Goal: Task Accomplishment & Management: Use online tool/utility

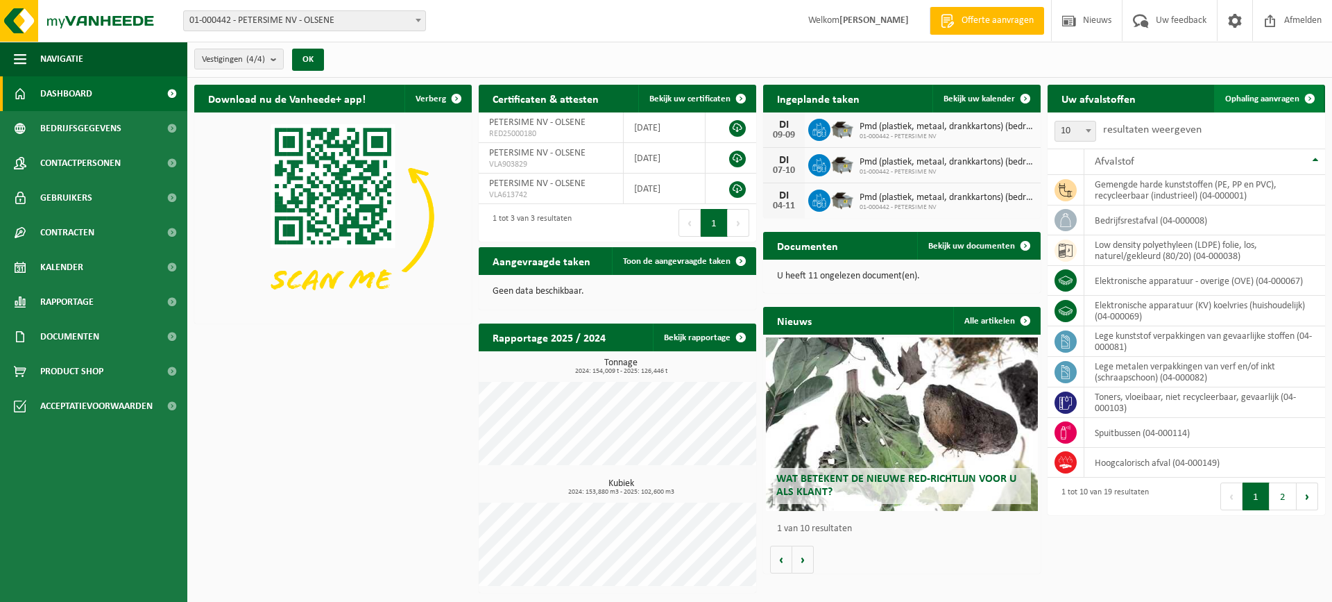
click at [1263, 94] on span "Ophaling aanvragen" at bounding box center [1262, 98] width 74 height 9
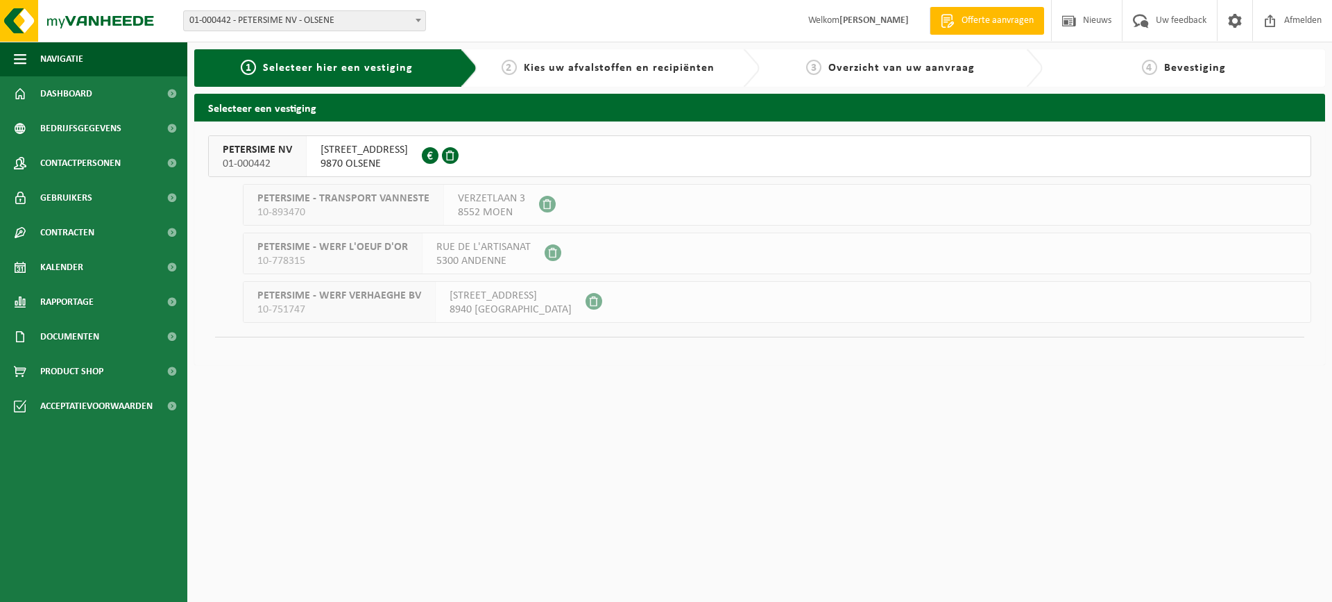
click at [829, 157] on button "PETERSIME NV 01-000442 CENTRUMSTRAAT 125 9870 OLSENE 0404.527.612" at bounding box center [759, 156] width 1103 height 42
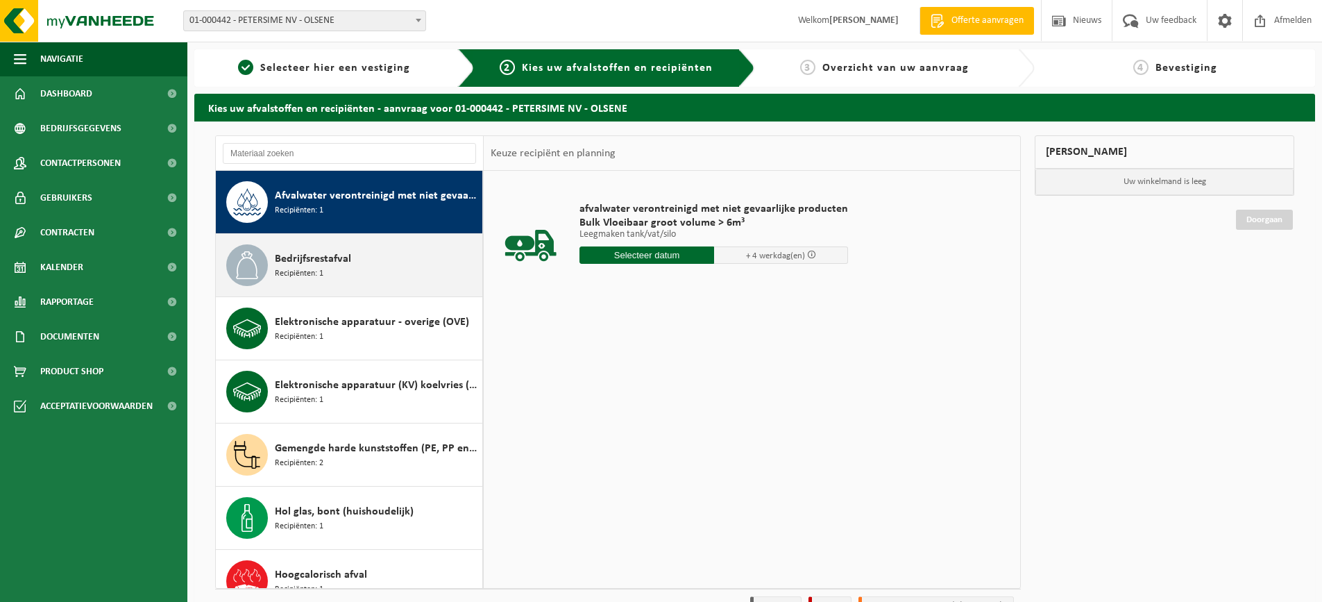
click at [391, 251] on div "Bedrijfsrestafval Recipiënten: 1" at bounding box center [377, 265] width 204 height 42
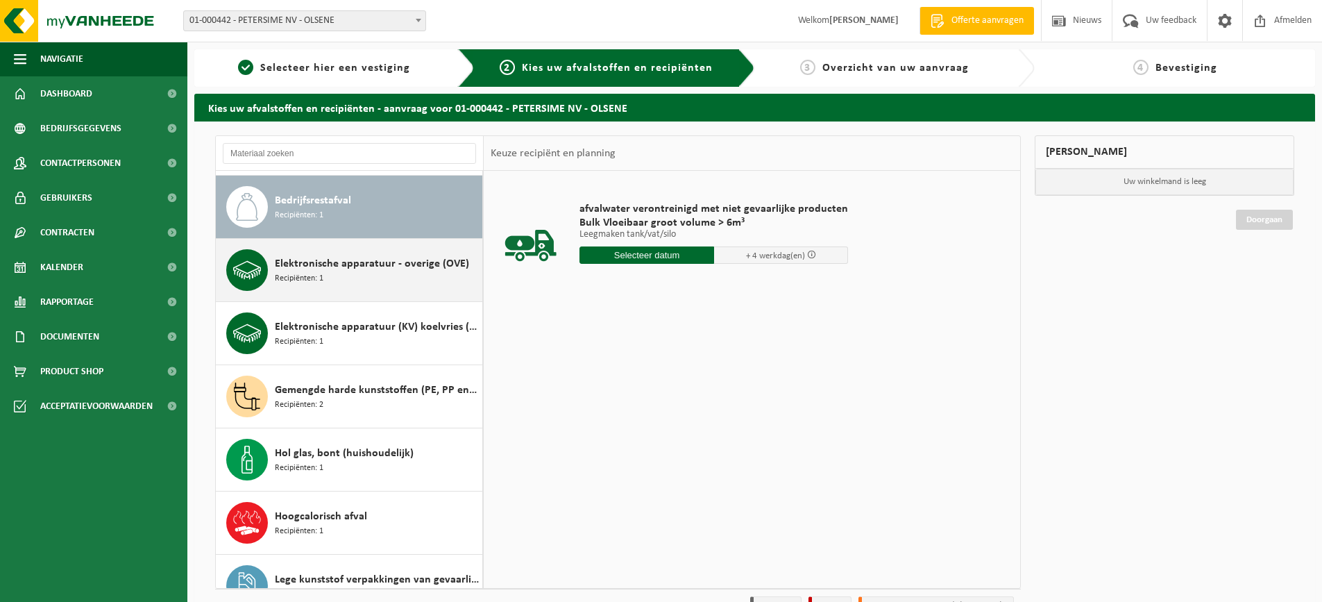
scroll to position [63, 0]
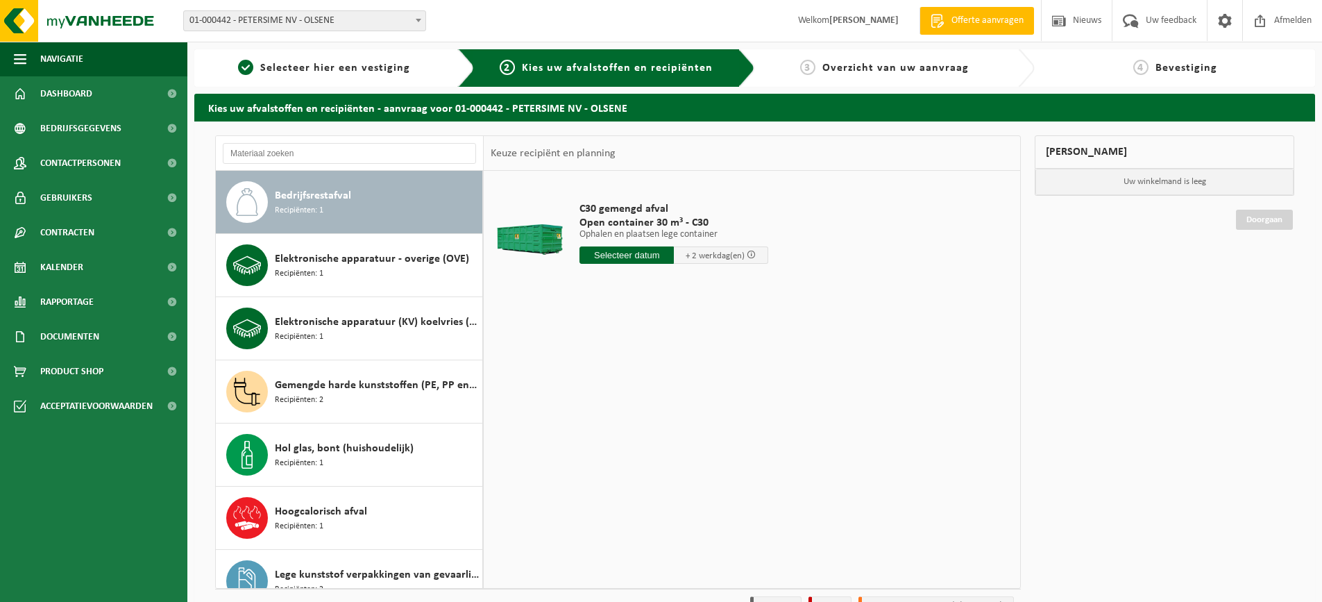
click at [622, 255] on input "text" at bounding box center [626, 254] width 94 height 17
click at [595, 424] on div "25" at bounding box center [592, 422] width 24 height 22
type input "Van 2025-08-25"
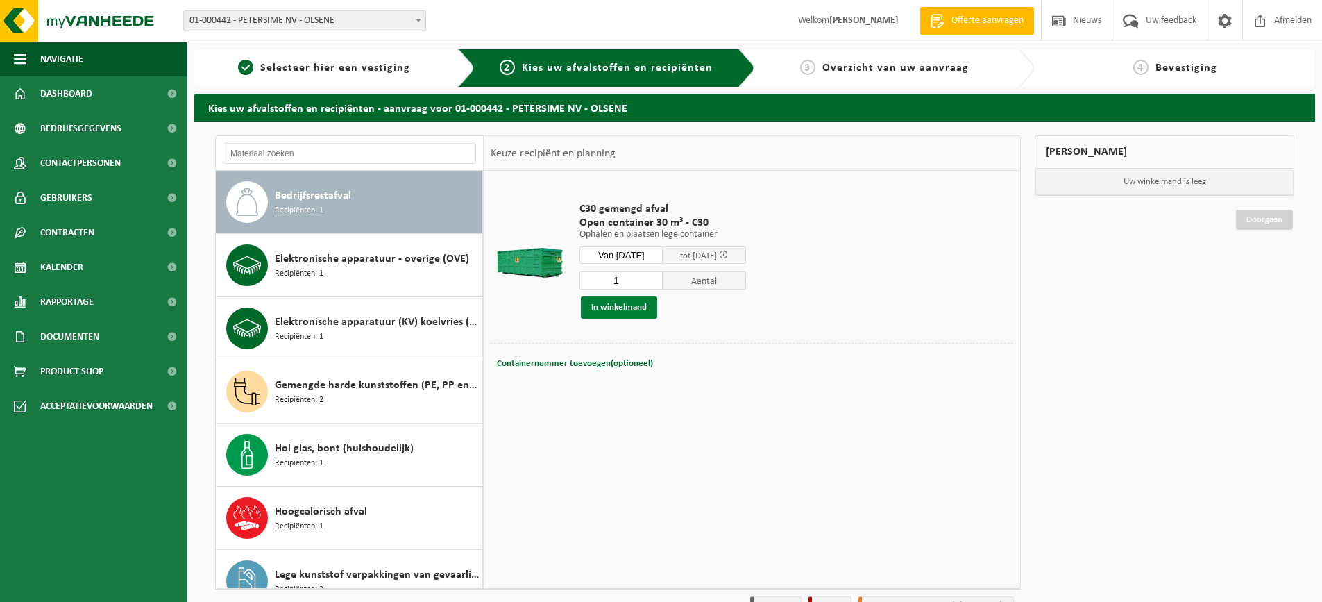
click at [617, 307] on button "In winkelmand" at bounding box center [619, 307] width 76 height 22
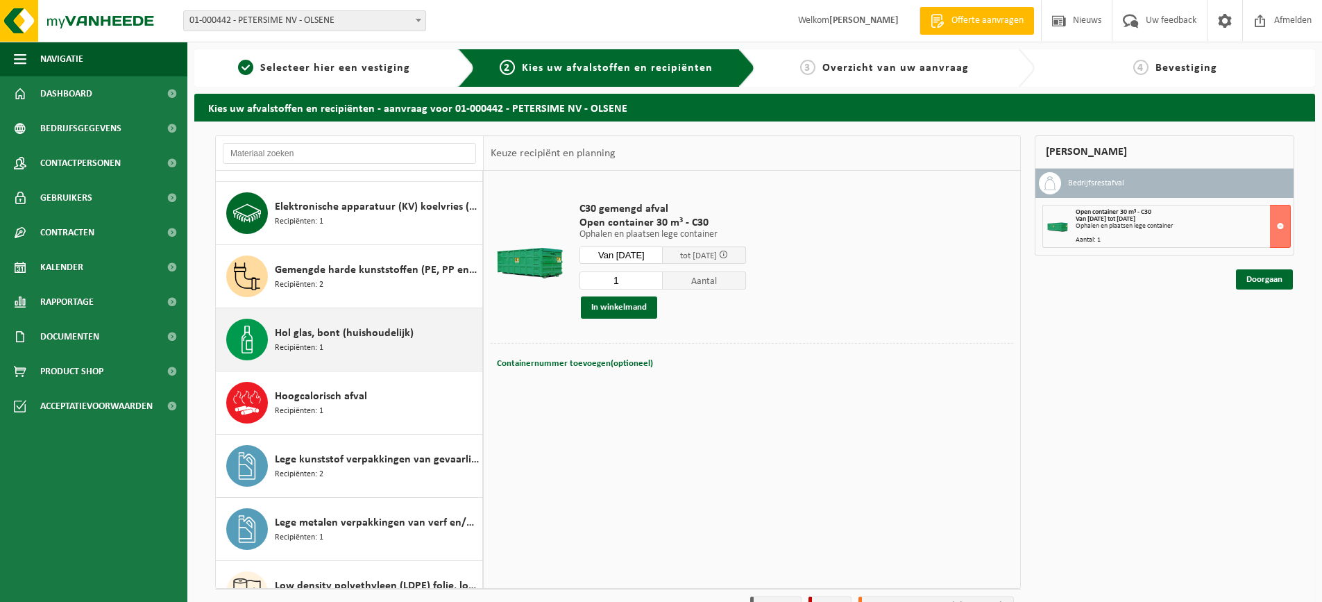
scroll to position [202, 0]
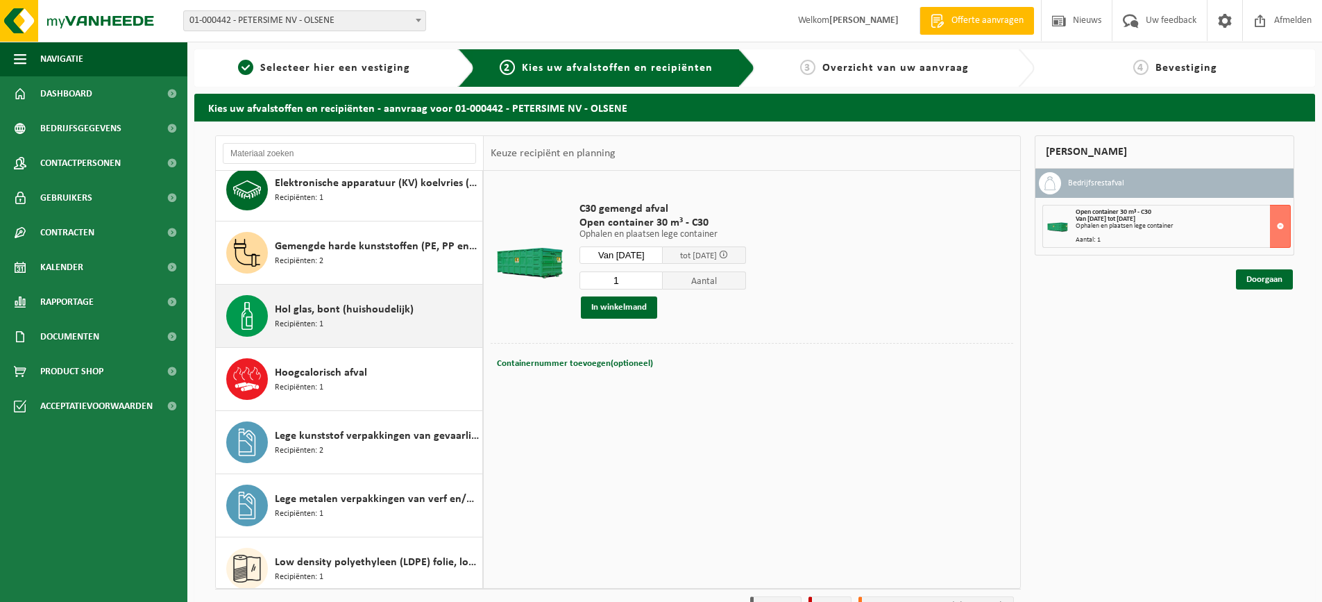
click at [398, 379] on div "Hoogcalorisch afval Recipiënten: 1" at bounding box center [377, 379] width 204 height 42
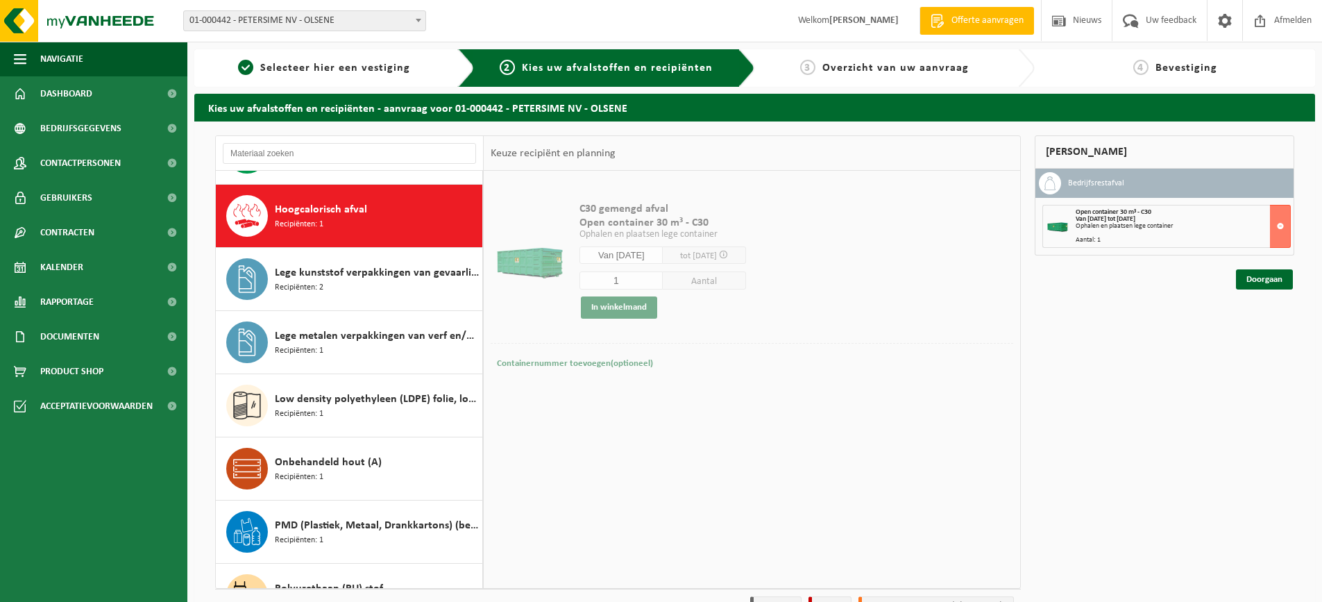
scroll to position [379, 0]
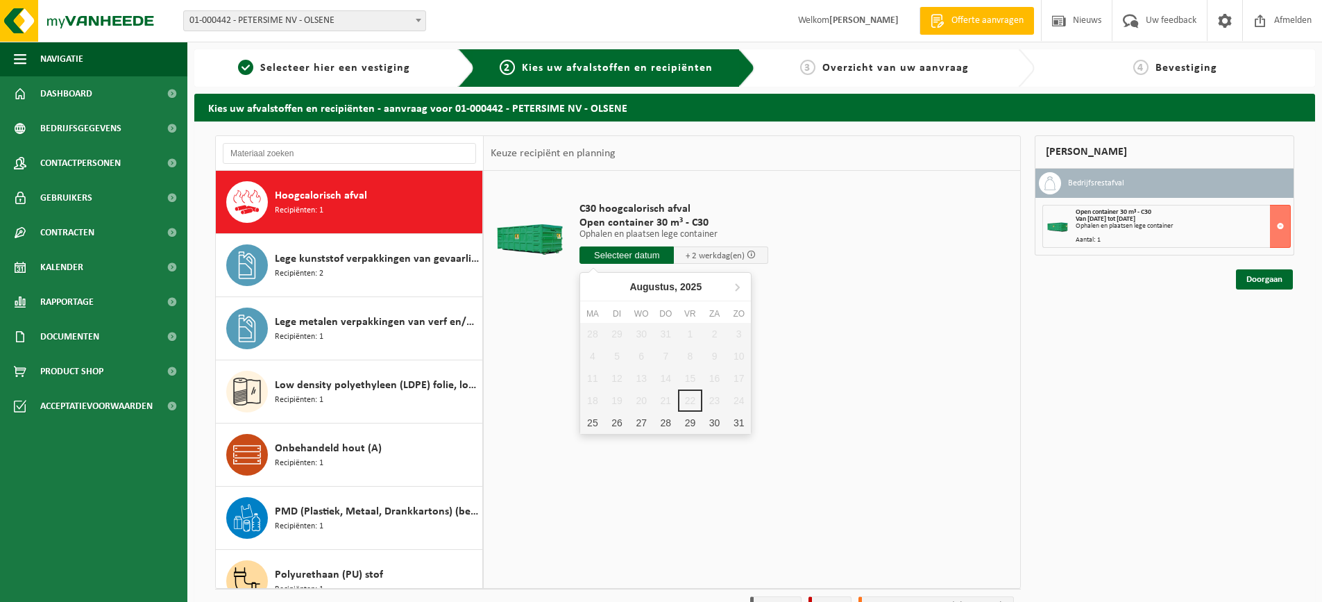
click at [613, 256] on input "text" at bounding box center [626, 254] width 94 height 17
click at [593, 421] on div "25" at bounding box center [592, 422] width 24 height 22
type input "Van 2025-08-25"
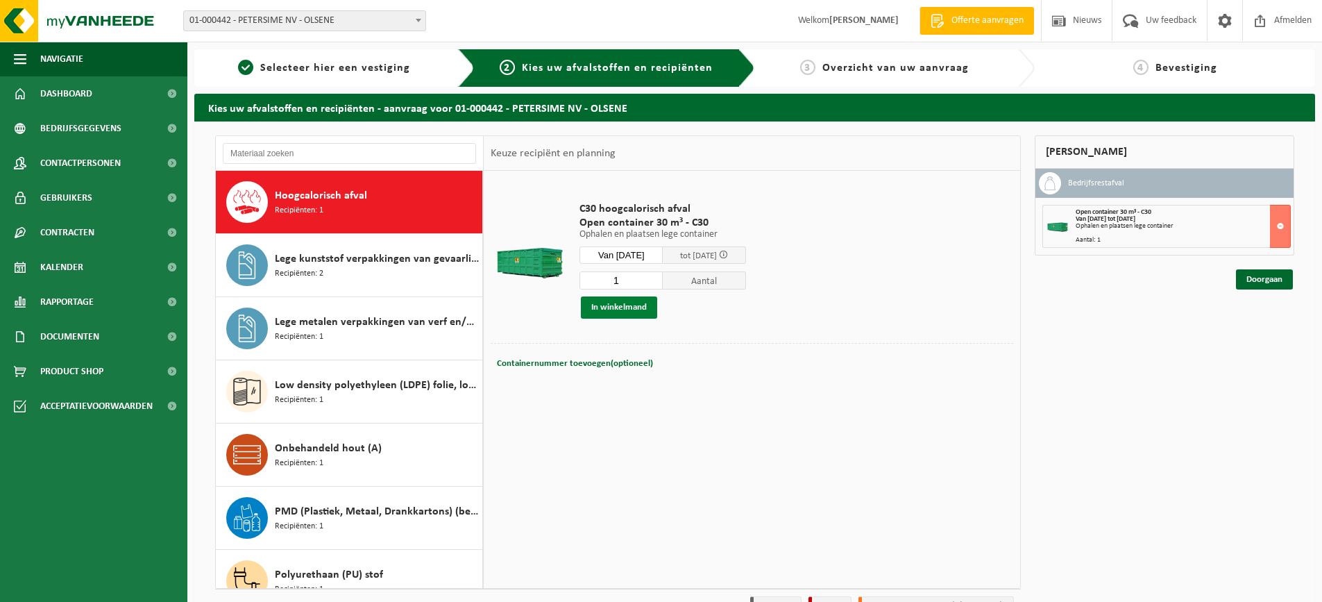
click at [616, 304] on button "In winkelmand" at bounding box center [619, 307] width 76 height 22
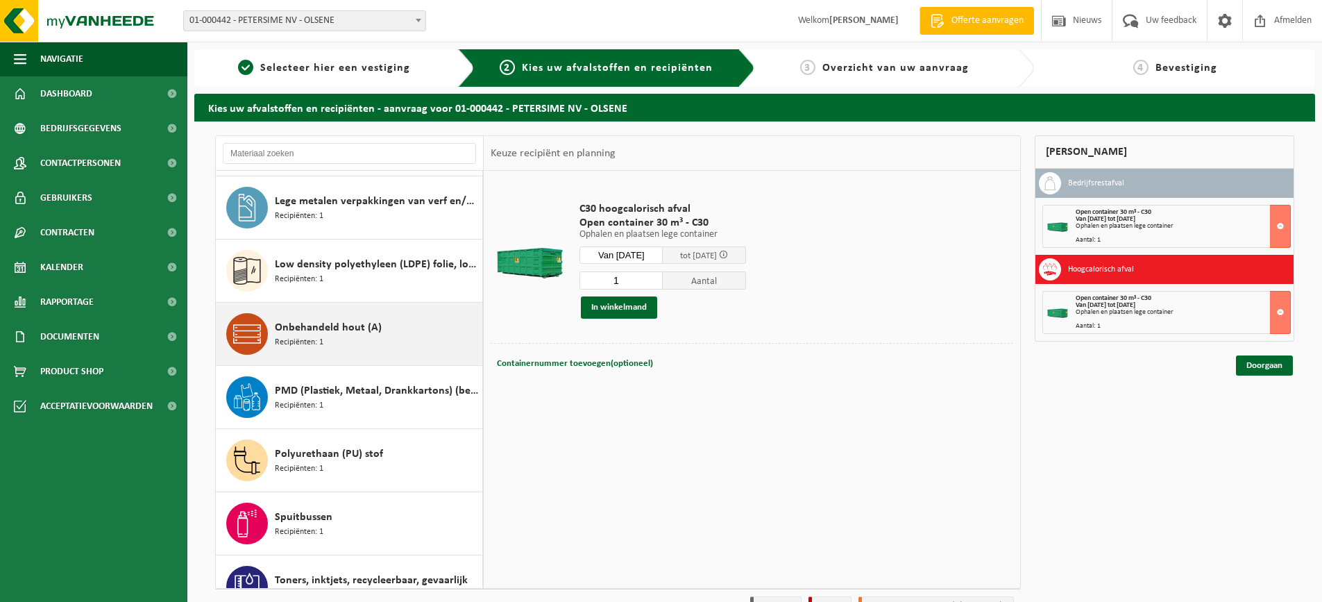
scroll to position [518, 0]
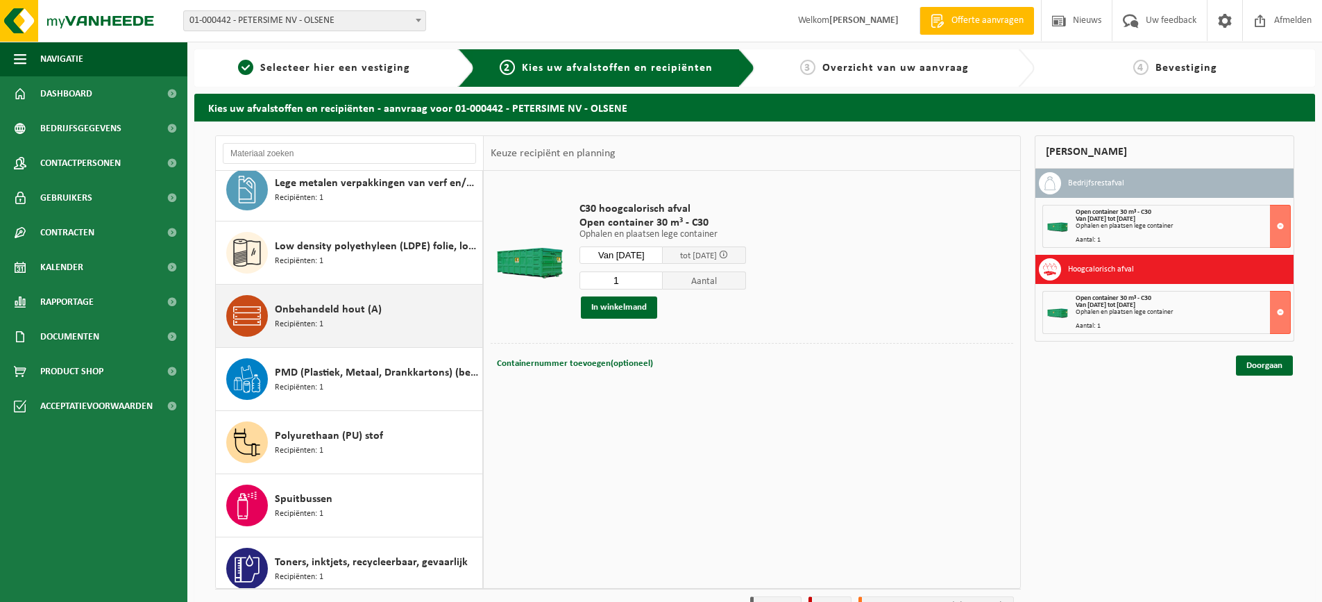
click at [399, 317] on div "Onbehandeld hout (A) Recipiënten: 1" at bounding box center [377, 316] width 204 height 42
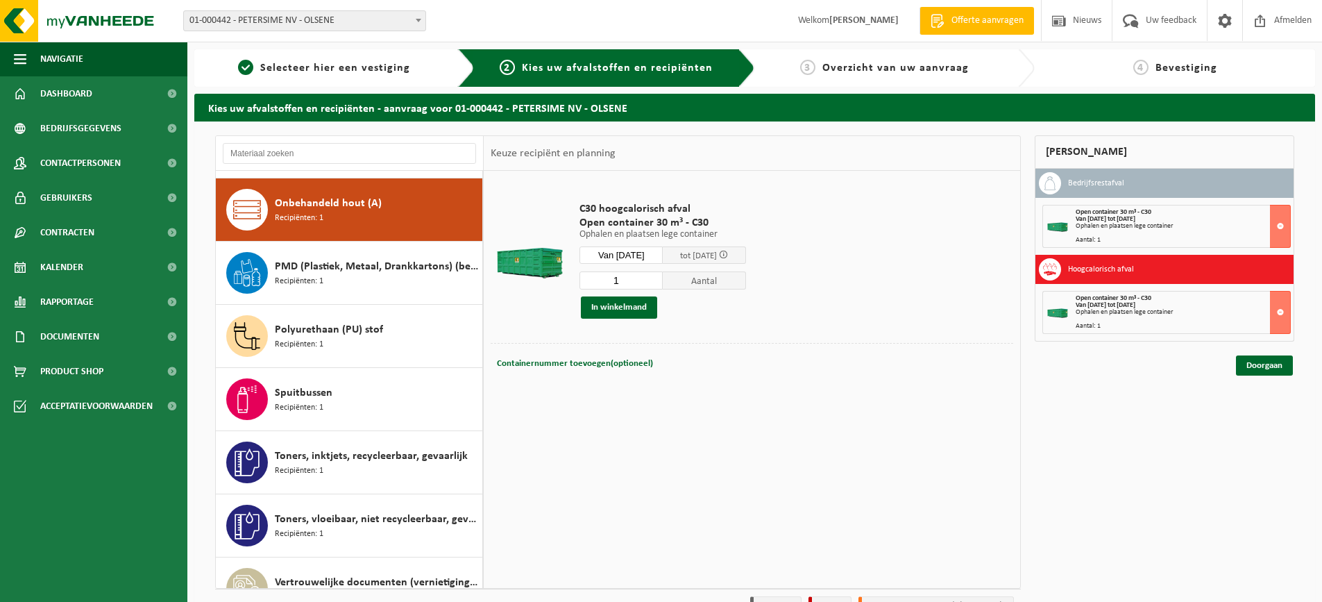
scroll to position [631, 0]
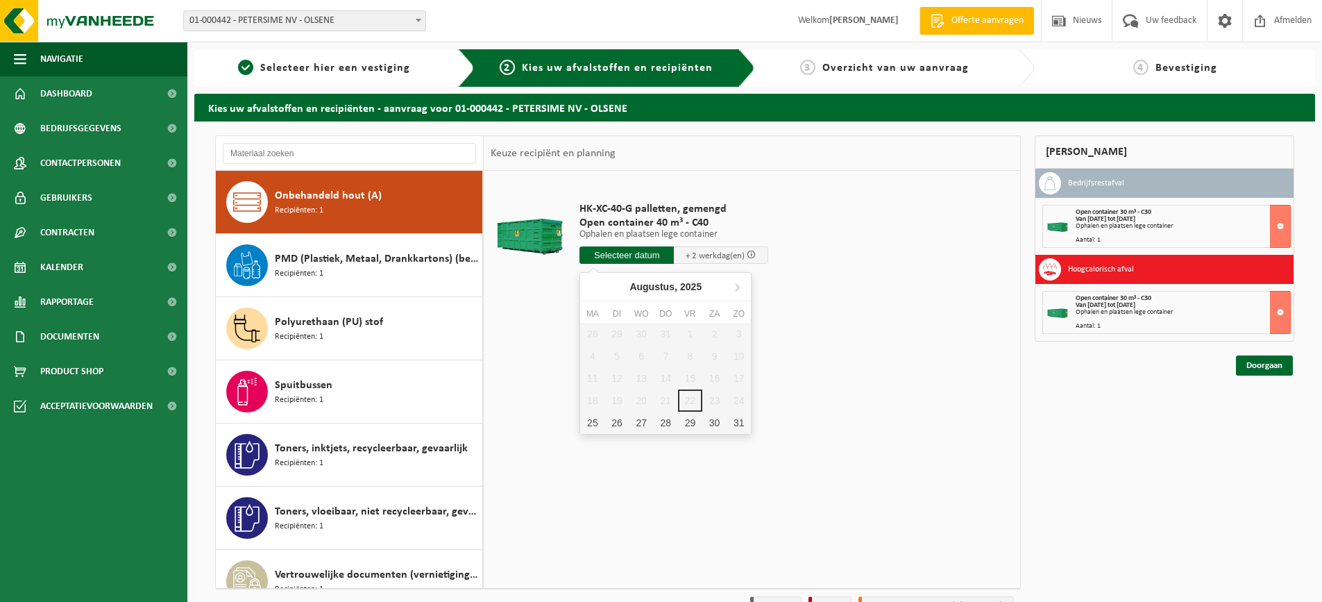
click at [629, 258] on input "text" at bounding box center [626, 254] width 94 height 17
click at [596, 424] on div "25" at bounding box center [592, 422] width 24 height 22
type input "Van 2025-08-25"
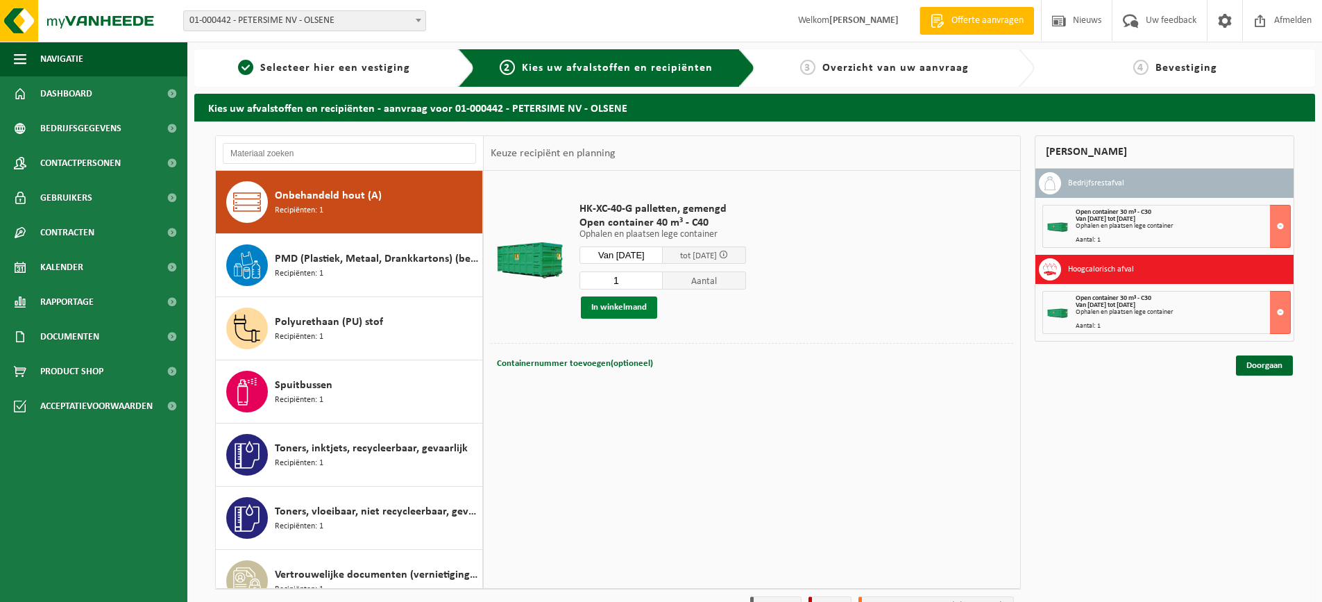
click at [617, 306] on button "In winkelmand" at bounding box center [619, 307] width 76 height 22
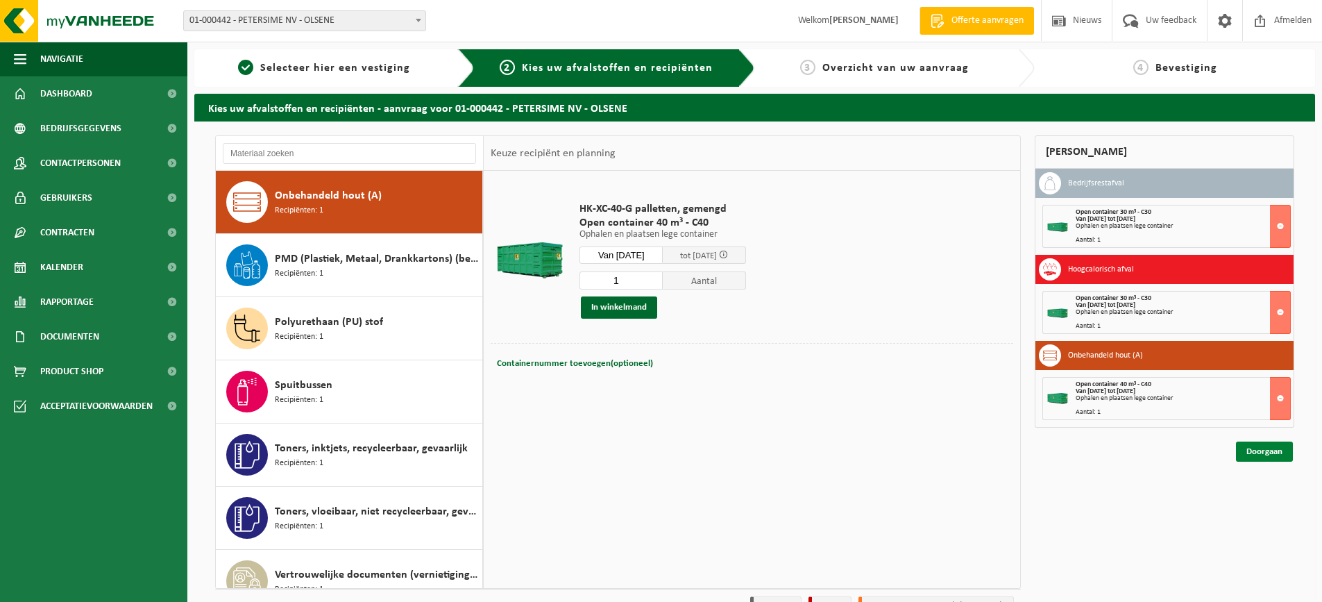
click at [1275, 453] on link "Doorgaan" at bounding box center [1264, 451] width 57 height 20
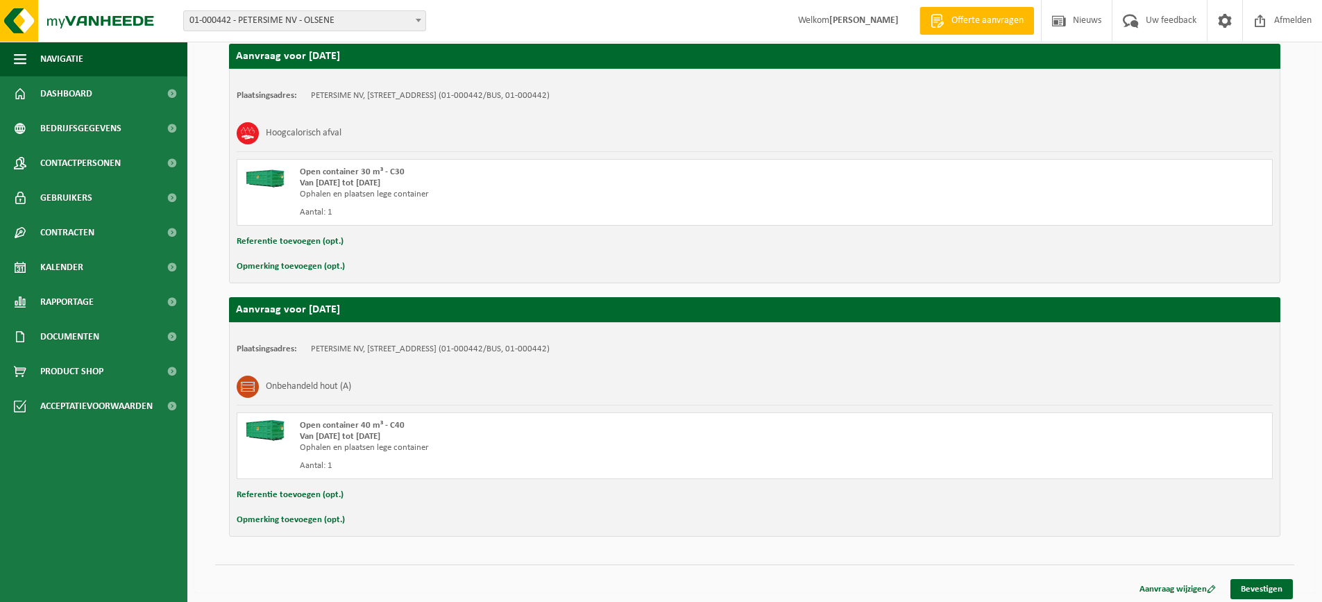
scroll to position [500, 0]
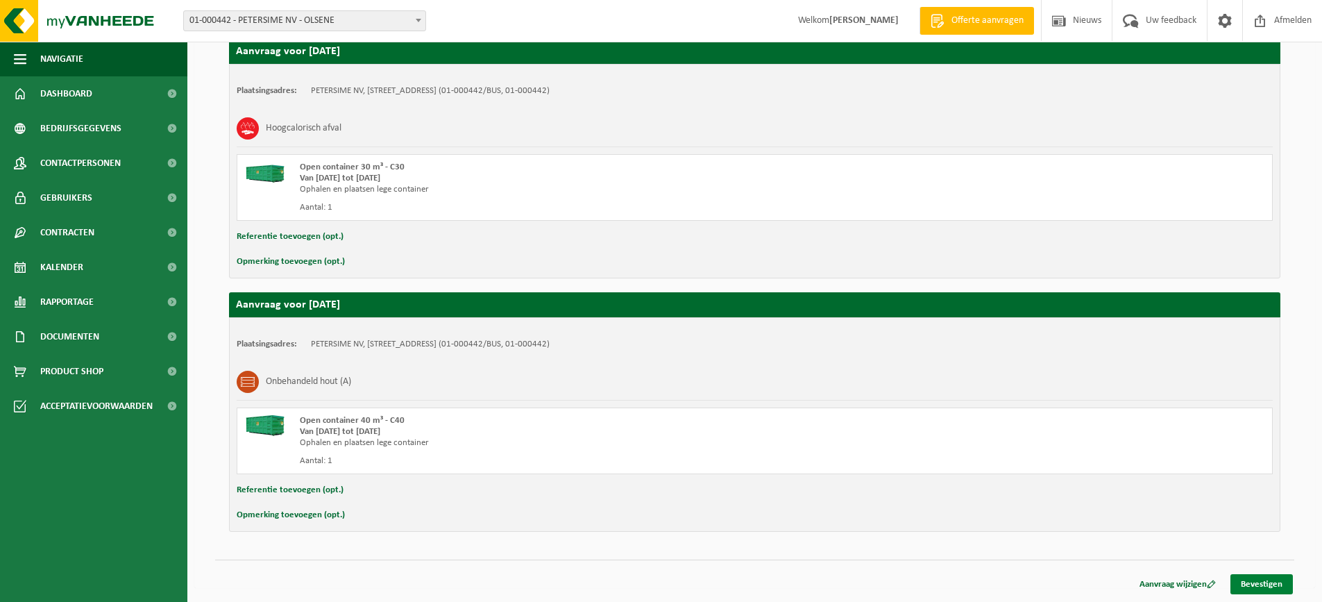
click at [1266, 584] on link "Bevestigen" at bounding box center [1261, 584] width 62 height 20
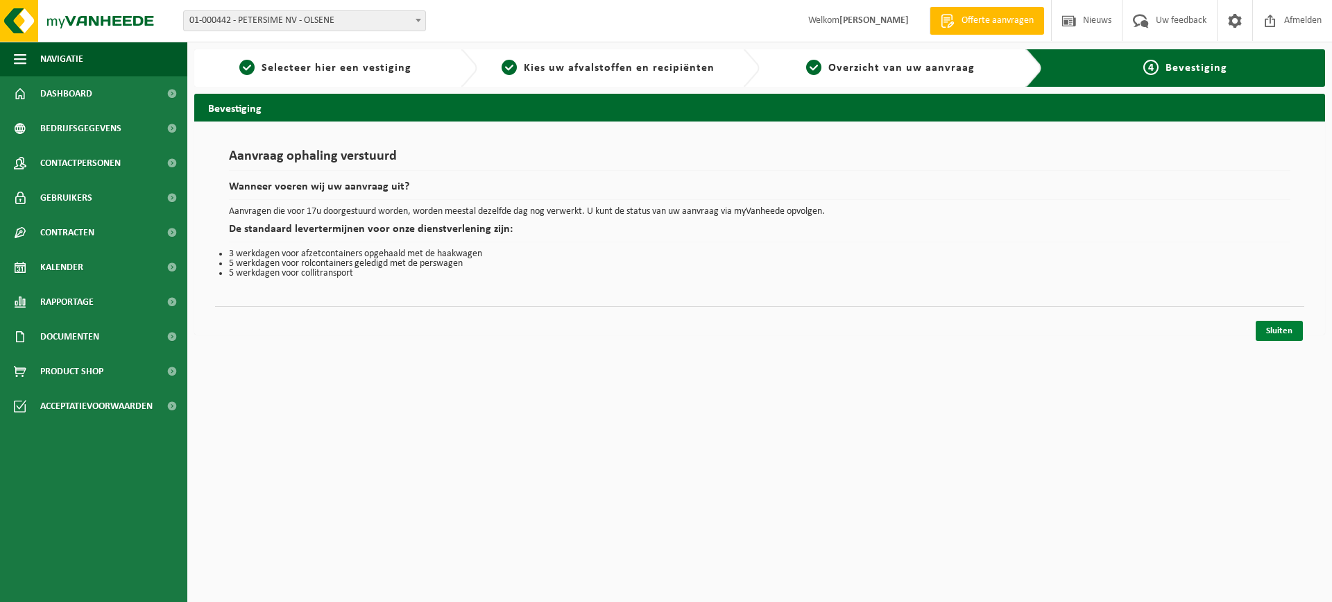
click at [1272, 330] on link "Sluiten" at bounding box center [1279, 331] width 47 height 20
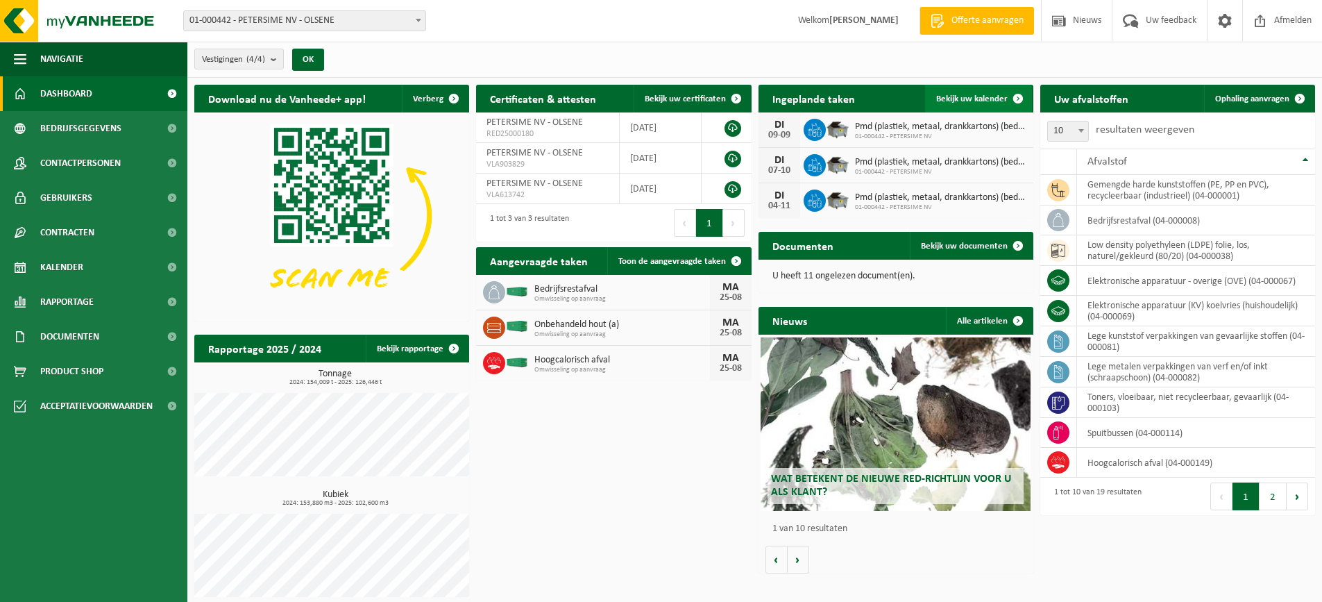
click at [970, 99] on span "Bekijk uw kalender" at bounding box center [971, 98] width 71 height 9
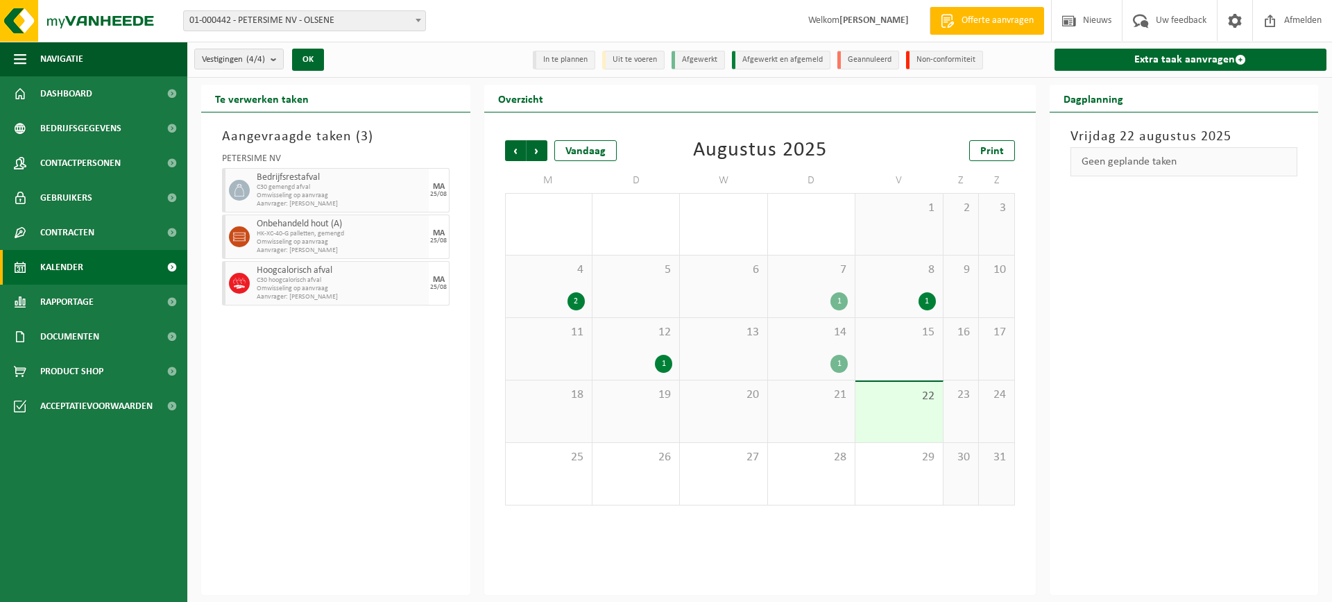
drag, startPoint x: 0, startPoint y: 0, endPoint x: 1201, endPoint y: 307, distance: 1239.9
click at [1201, 307] on div "Vrijdag 22 augustus 2025 Geen geplande taken" at bounding box center [1184, 353] width 269 height 482
click at [539, 153] on span "Volgende" at bounding box center [537, 150] width 21 height 21
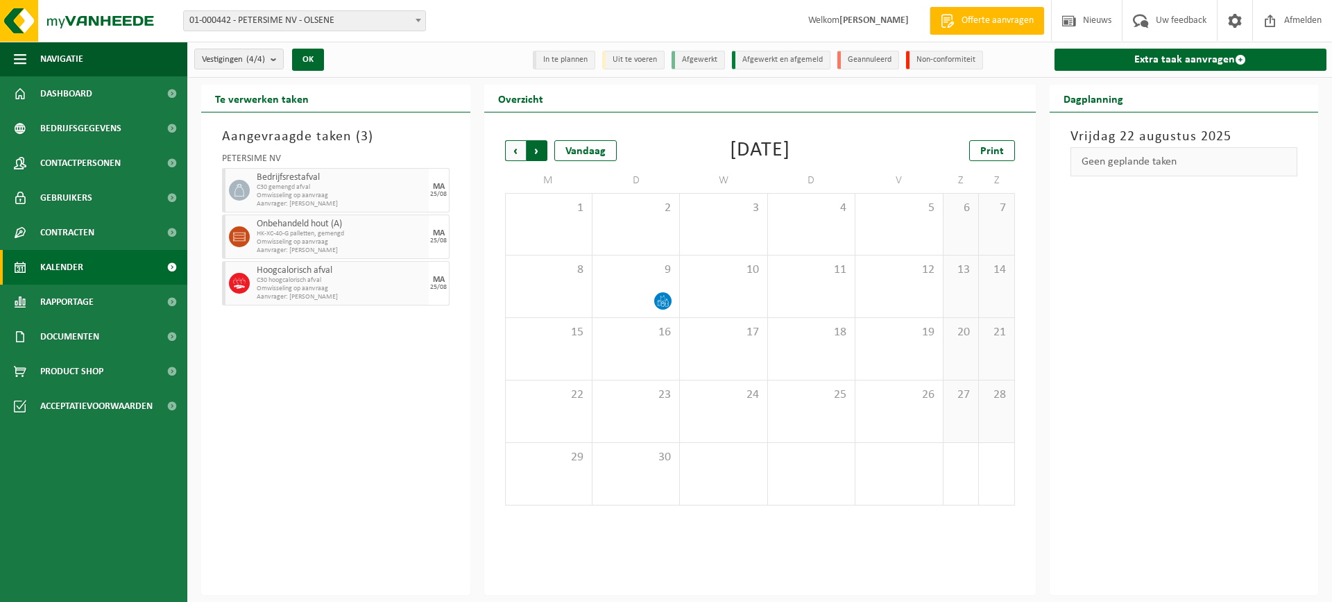
click at [514, 153] on span "Vorige" at bounding box center [515, 150] width 21 height 21
